Goal: Task Accomplishment & Management: Manage account settings

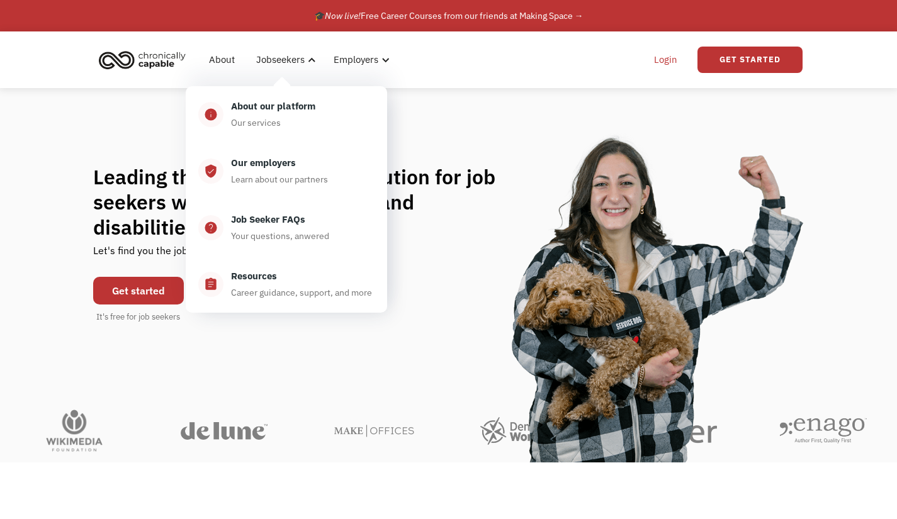
click at [662, 64] on link "Login" at bounding box center [666, 60] width 38 height 40
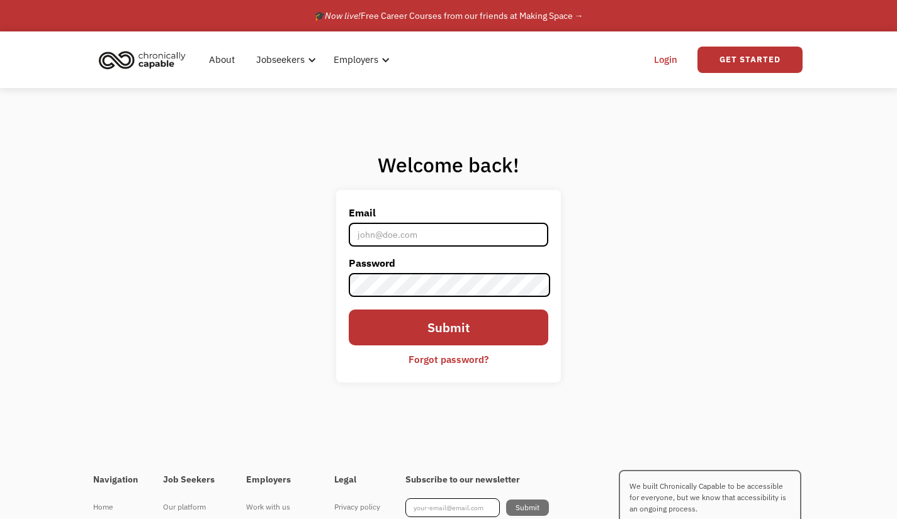
type input "[EMAIL_ADDRESS][DOMAIN_NAME]"
click at [383, 358] on div "Forgot password?" at bounding box center [448, 359] width 199 height 21
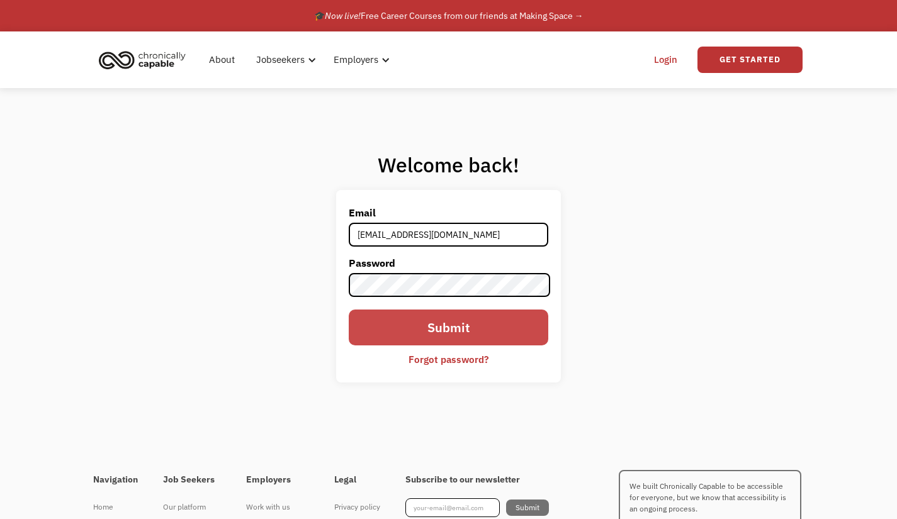
click at [392, 341] on input "Submit" at bounding box center [448, 328] width 199 height 36
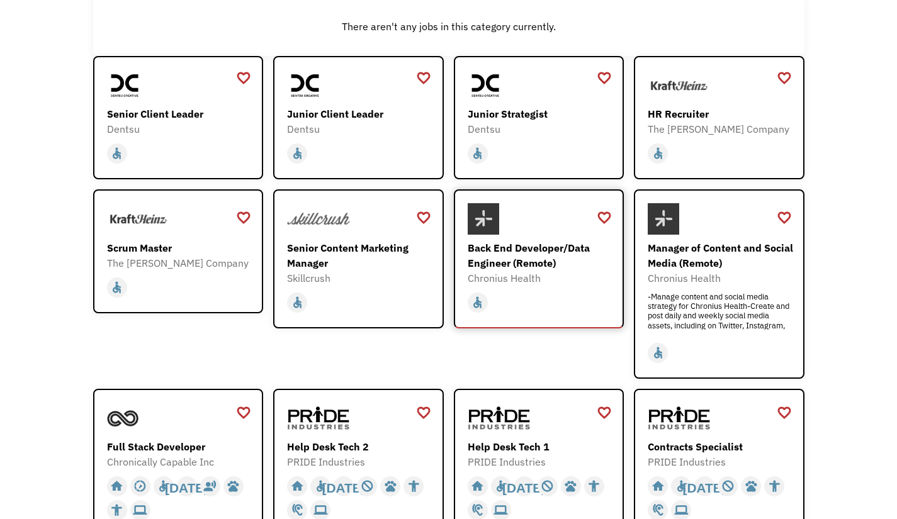
scroll to position [189, 0]
